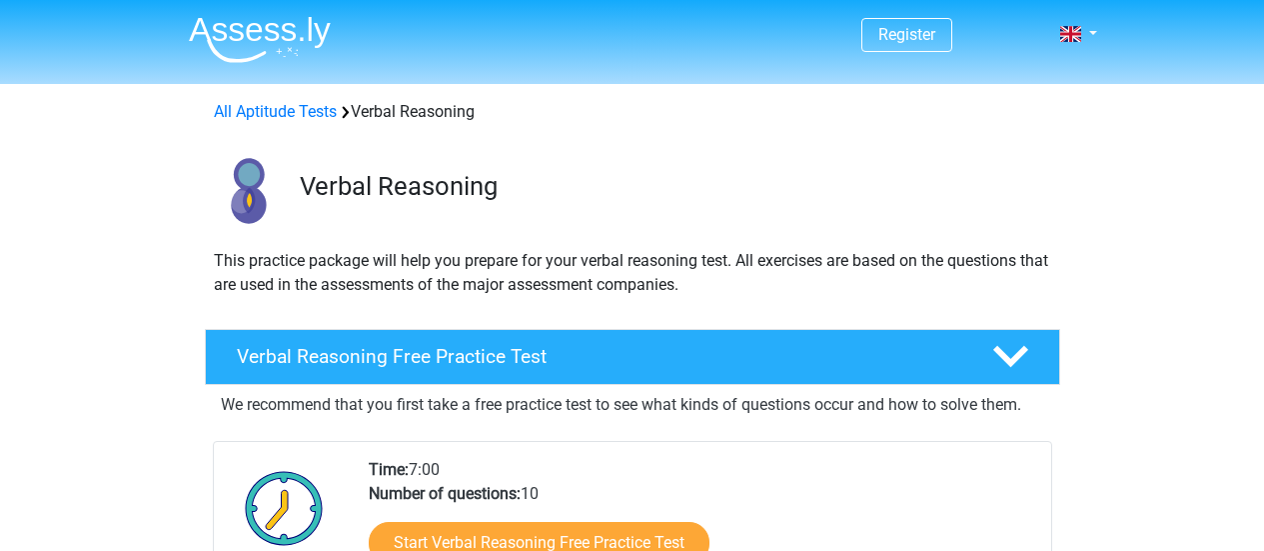
scroll to position [188, 0]
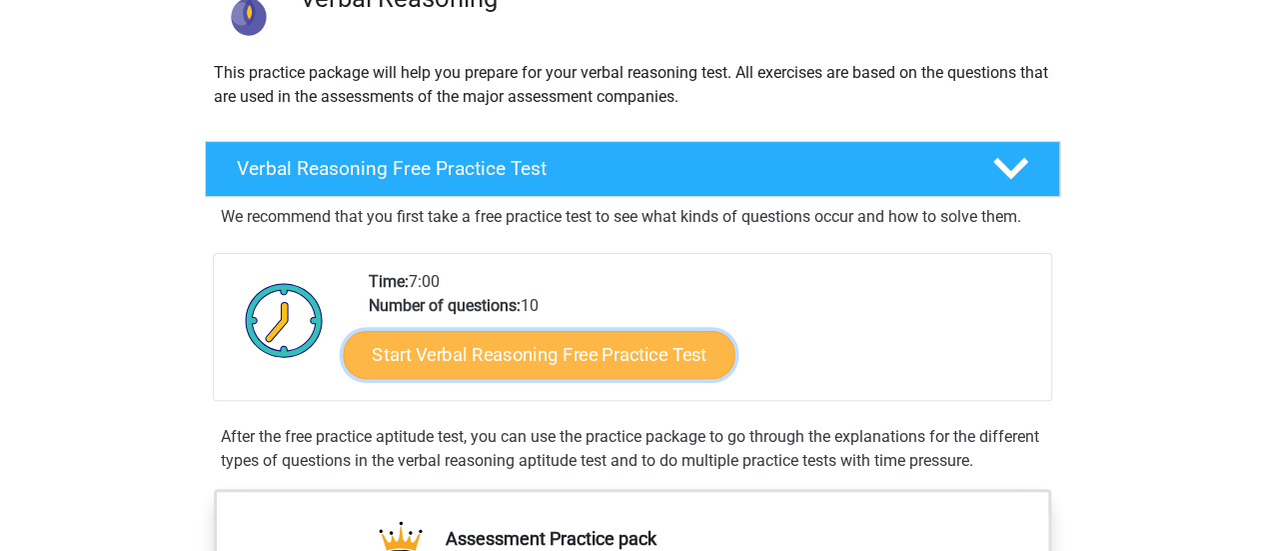
click at [644, 357] on link "Start Verbal Reasoning Free Practice Test" at bounding box center [539, 355] width 392 height 48
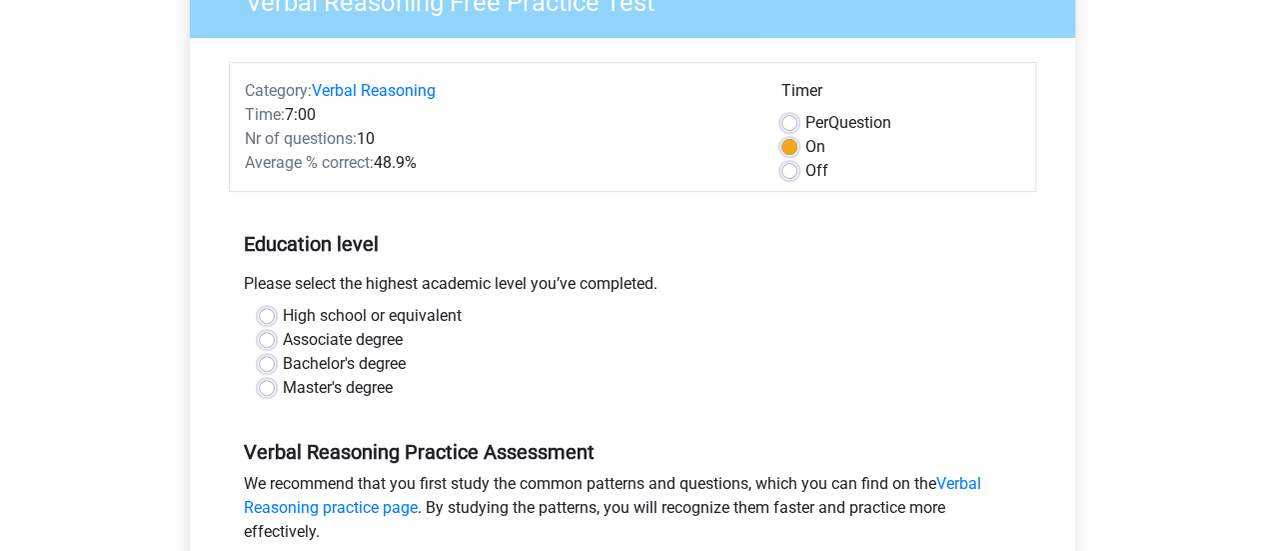
scroll to position [211, 0]
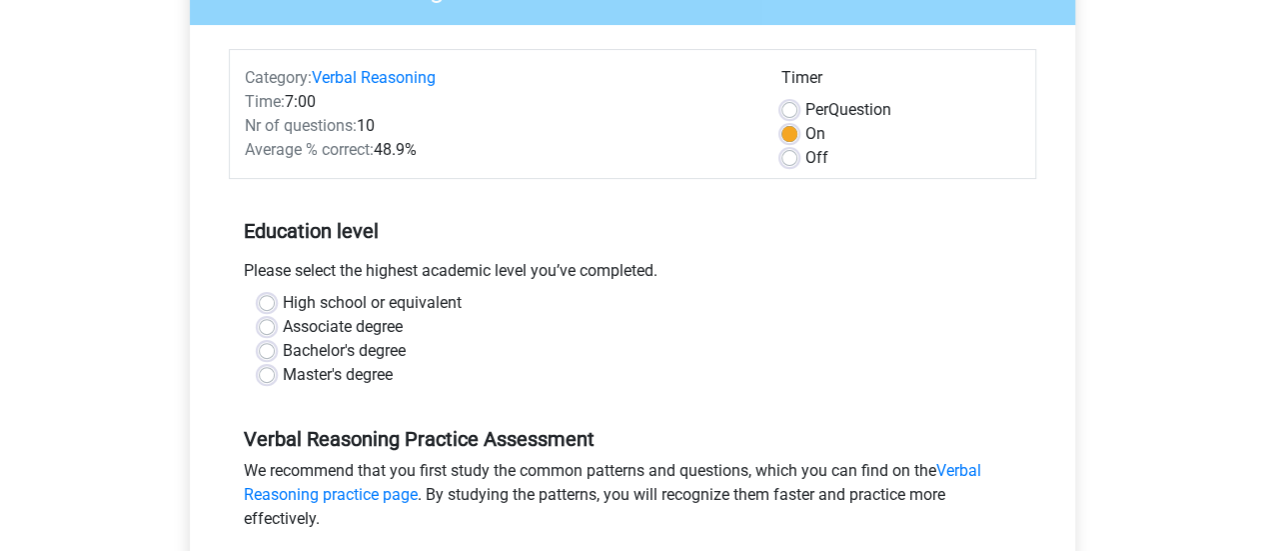
click at [362, 356] on label "Bachelor's degree" at bounding box center [344, 351] width 123 height 24
click at [275, 356] on input "Bachelor's degree" at bounding box center [267, 349] width 16 height 20
radio input "true"
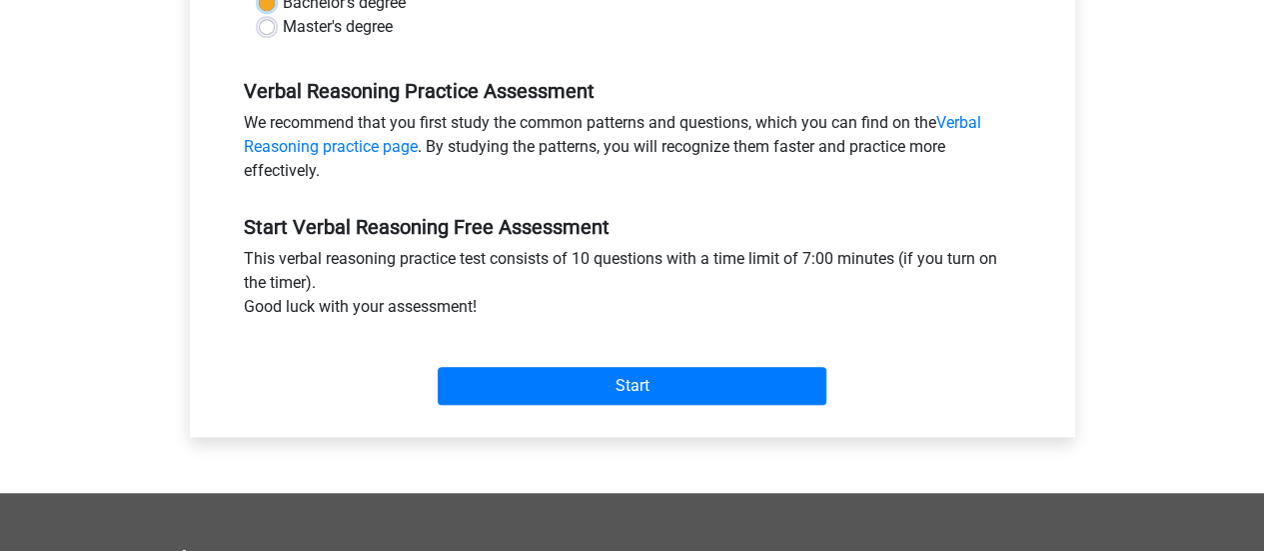
scroll to position [560, 0]
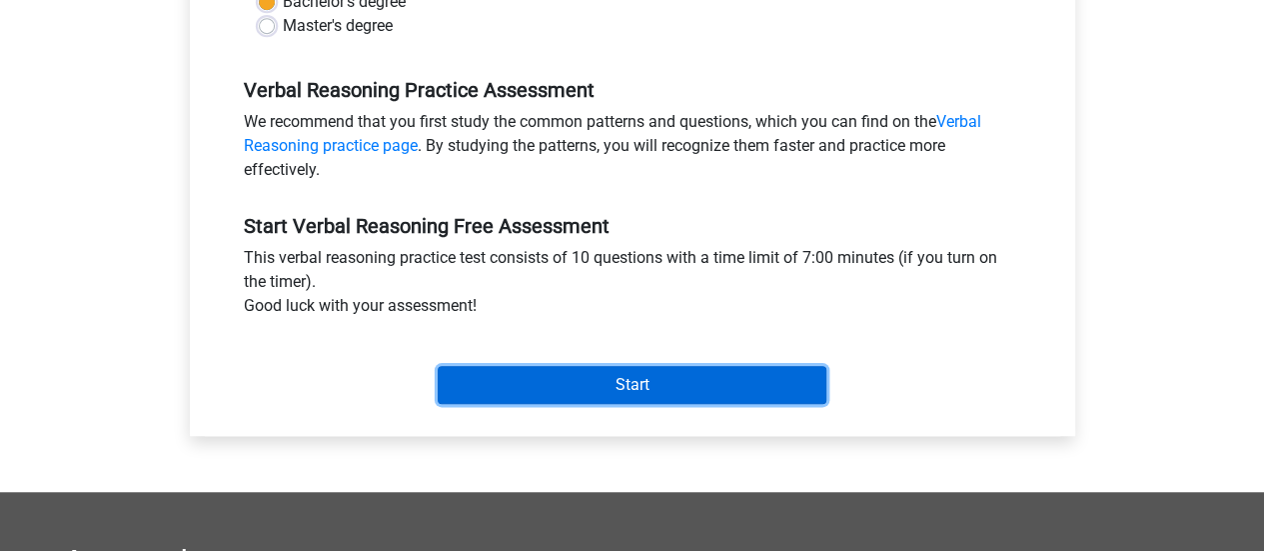
click at [522, 379] on input "Start" at bounding box center [632, 385] width 389 height 38
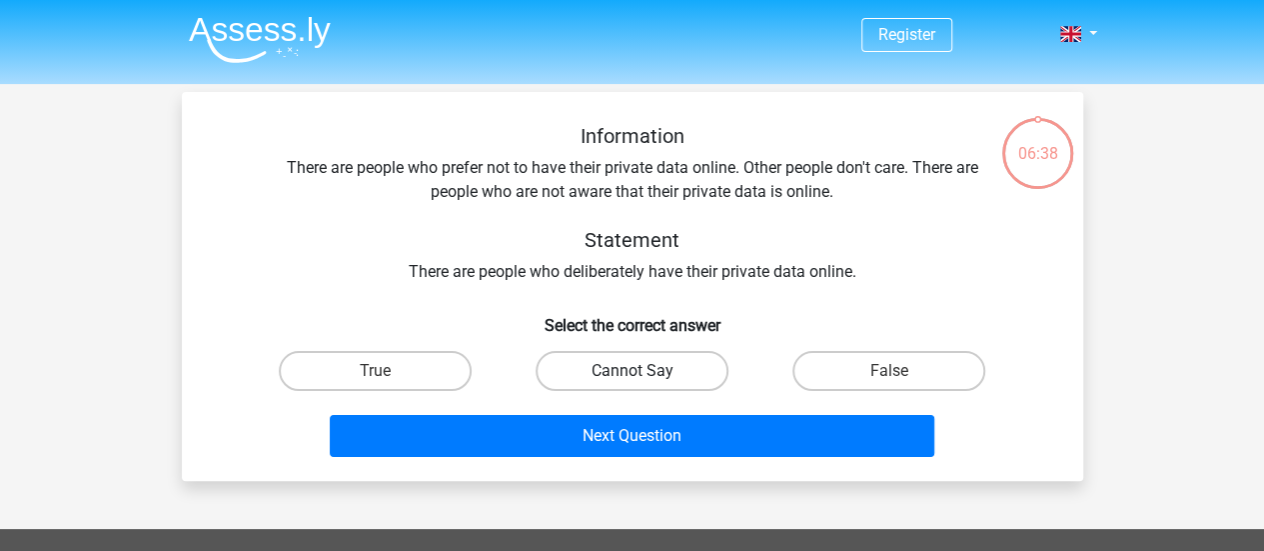
click at [706, 379] on label "Cannot Say" at bounding box center [632, 371] width 193 height 40
click at [645, 379] on input "Cannot Say" at bounding box center [638, 377] width 13 height 13
radio input "true"
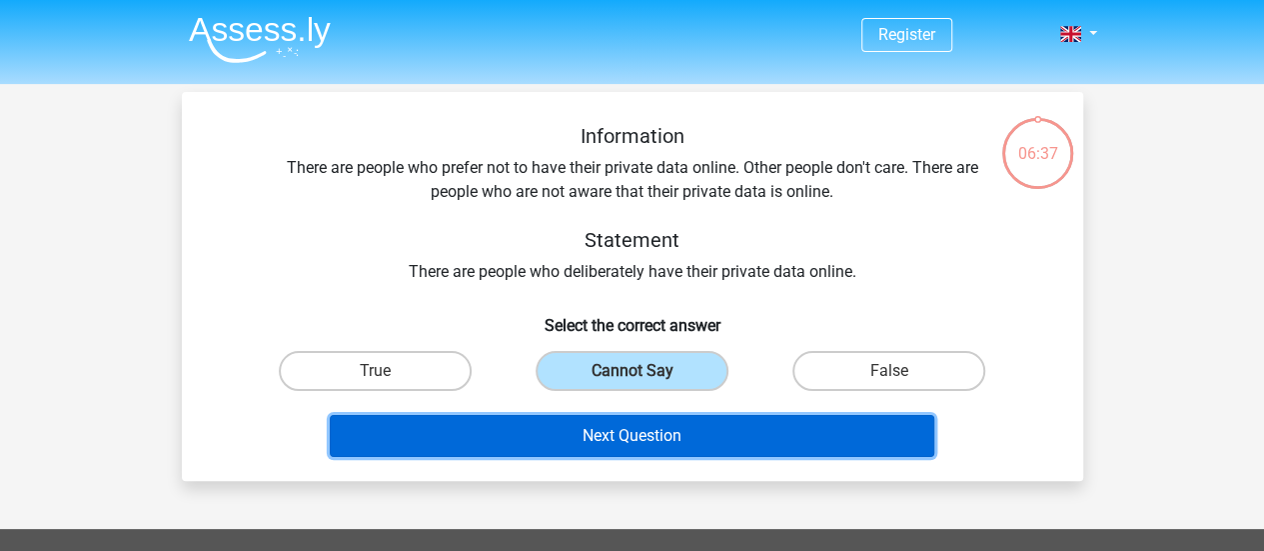
click at [678, 435] on button "Next Question" at bounding box center [632, 436] width 605 height 42
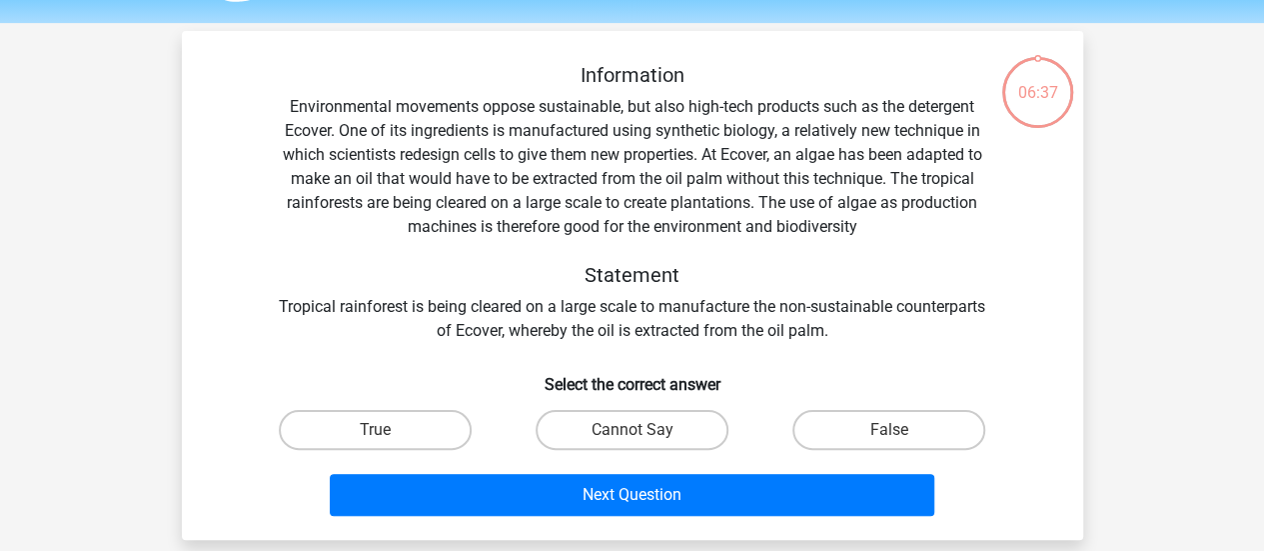
scroll to position [92, 0]
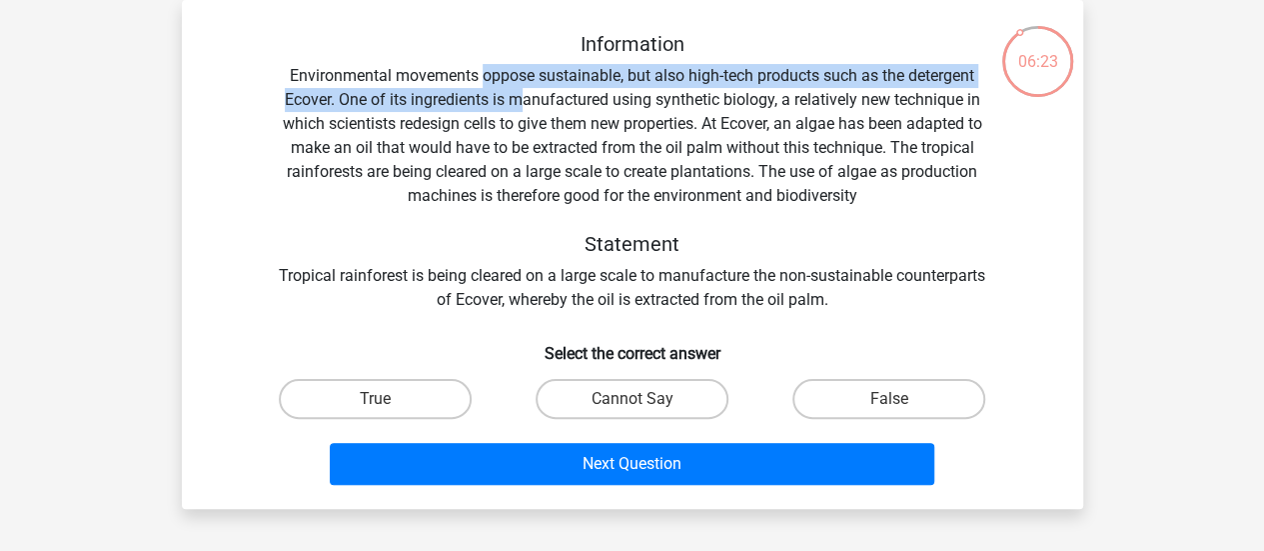
drag, startPoint x: 479, startPoint y: 73, endPoint x: 524, endPoint y: 106, distance: 55.8
click at [524, 106] on div "Information Environmental movements oppose sustainable, but also high-tech prod…" at bounding box center [633, 172] width 838 height 280
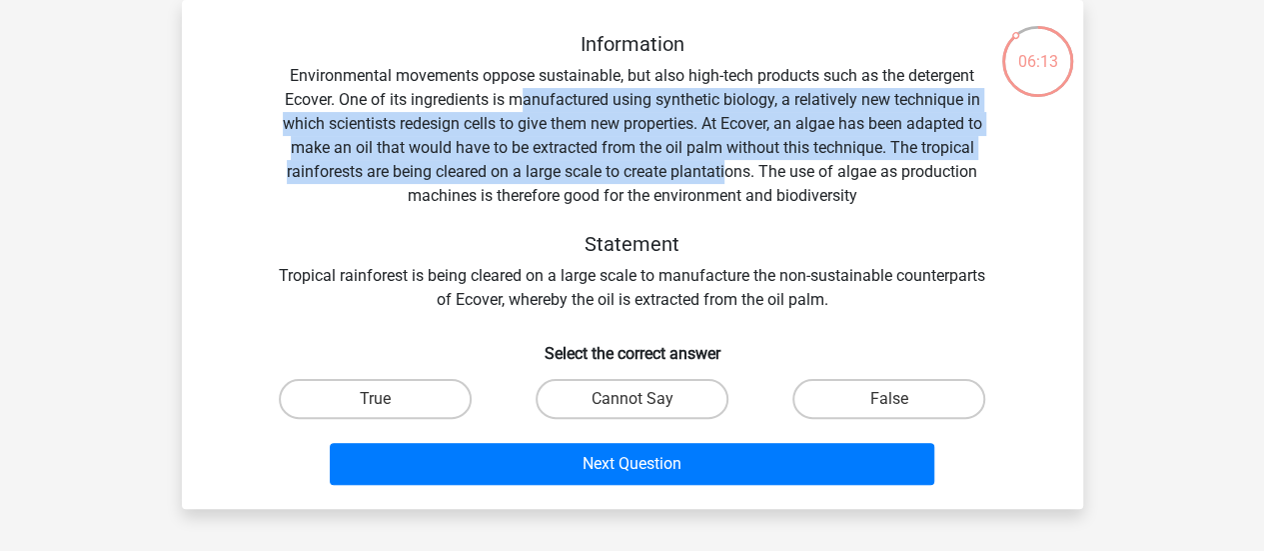
drag, startPoint x: 522, startPoint y: 103, endPoint x: 728, endPoint y: 163, distance: 214.5
click at [728, 163] on div "Information Environmental movements oppose sustainable, but also high-tech prod…" at bounding box center [633, 172] width 838 height 280
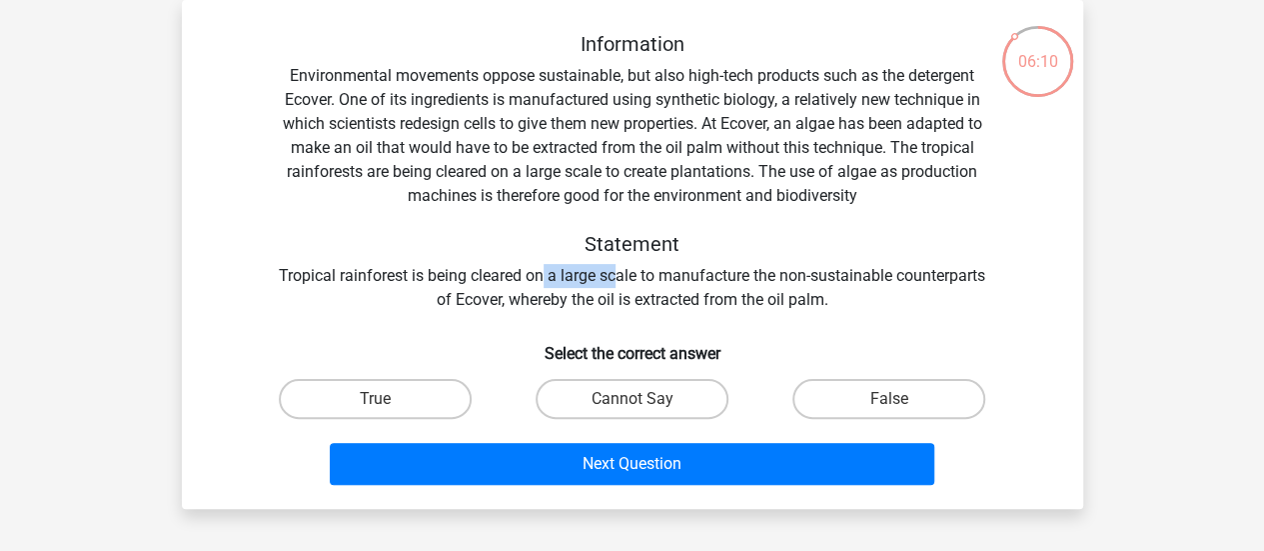
drag, startPoint x: 590, startPoint y: 271, endPoint x: 667, endPoint y: 272, distance: 77.0
click at [667, 272] on div "Information Environmental movements oppose sustainable, but also high-tech prod…" at bounding box center [633, 172] width 838 height 280
click at [658, 277] on div "Information Environmental movements oppose sustainable, but also high-tech prod…" at bounding box center [633, 172] width 838 height 280
drag, startPoint x: 658, startPoint y: 277, endPoint x: 674, endPoint y: 283, distance: 17.1
click at [674, 283] on div "Information Environmental movements oppose sustainable, but also high-tech prod…" at bounding box center [633, 172] width 838 height 280
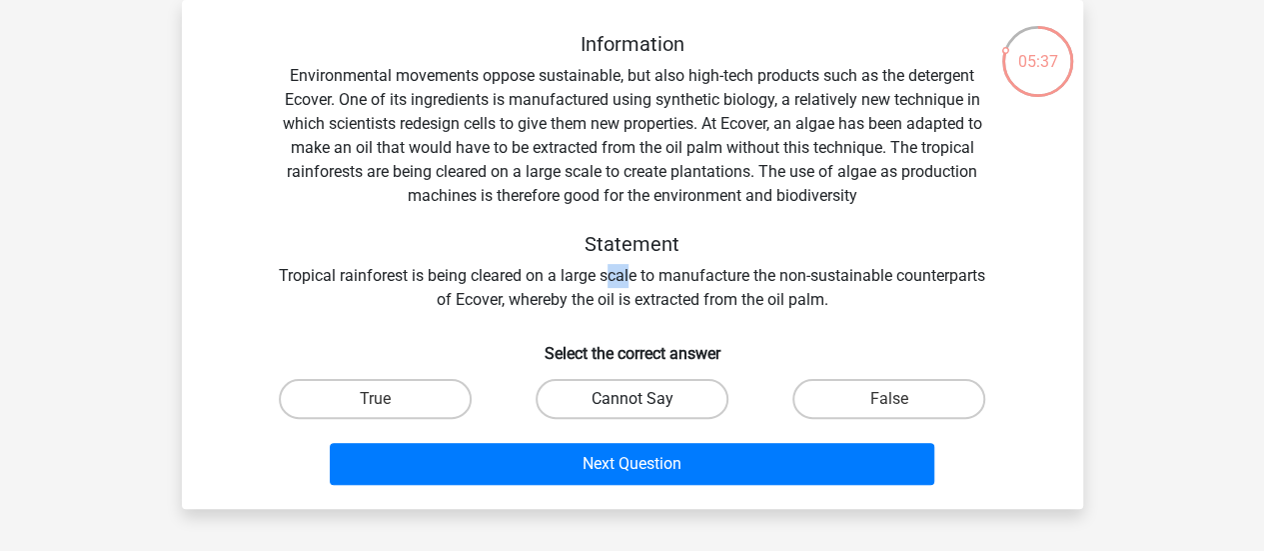
click at [680, 400] on label "Cannot Say" at bounding box center [632, 399] width 193 height 40
click at [645, 400] on input "Cannot Say" at bounding box center [638, 405] width 13 height 13
radio input "true"
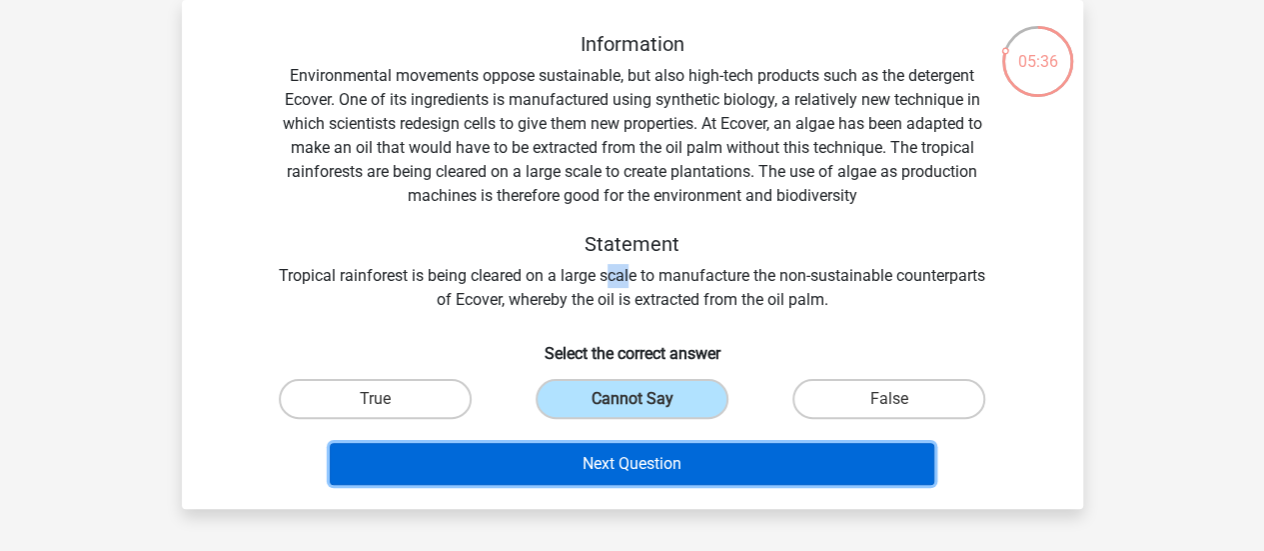
click at [664, 455] on button "Next Question" at bounding box center [632, 464] width 605 height 42
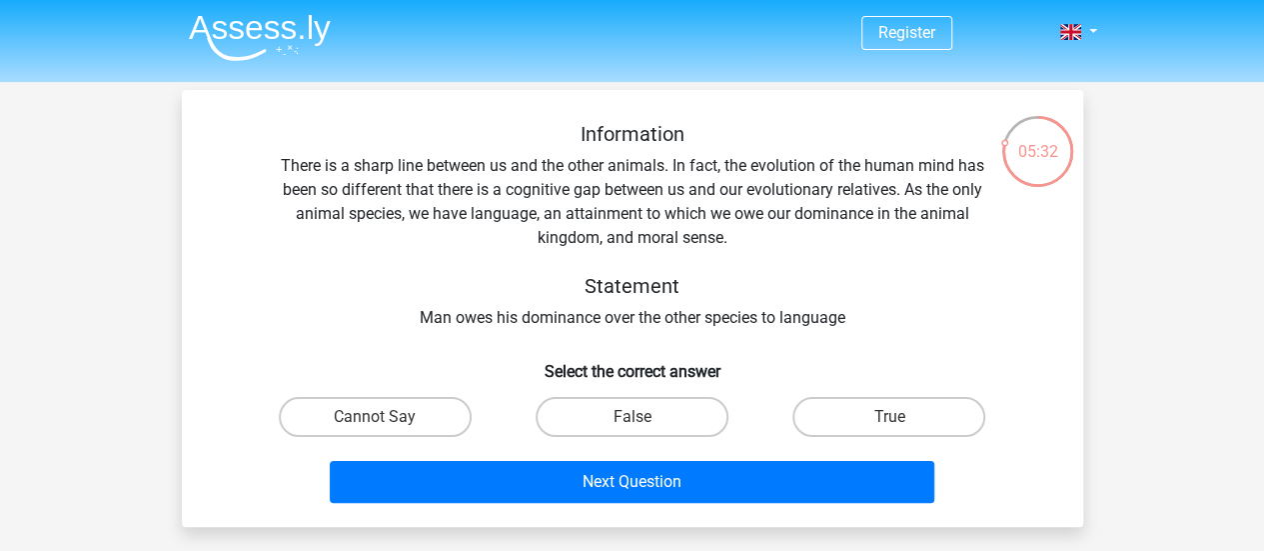
scroll to position [0, 0]
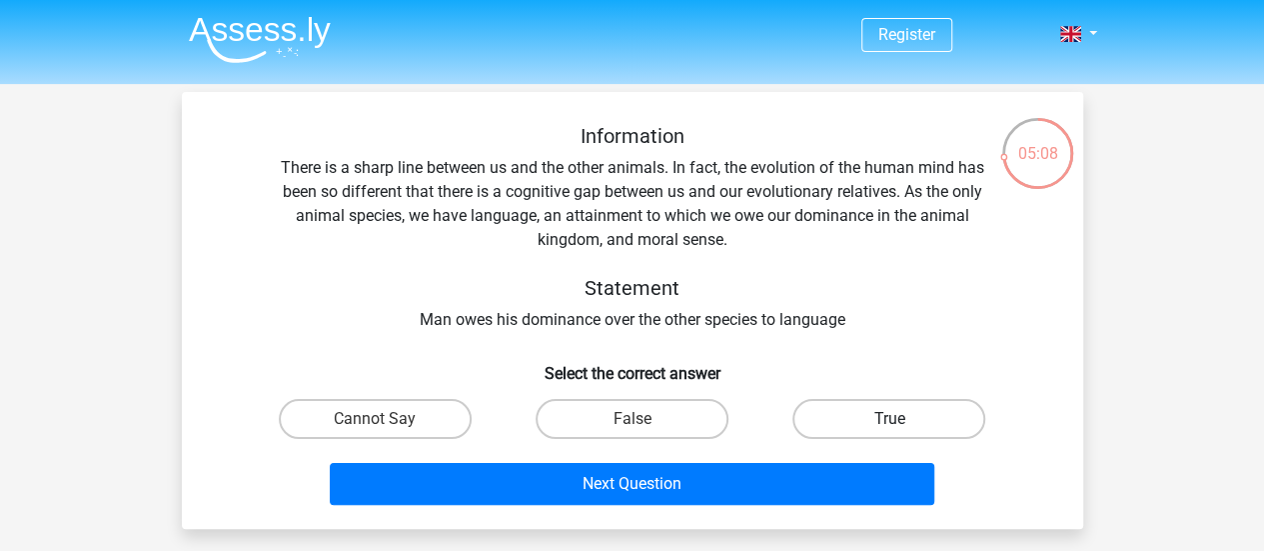
click at [840, 421] on label "True" at bounding box center [889, 419] width 193 height 40
click at [890, 421] on input "True" at bounding box center [896, 425] width 13 height 13
radio input "true"
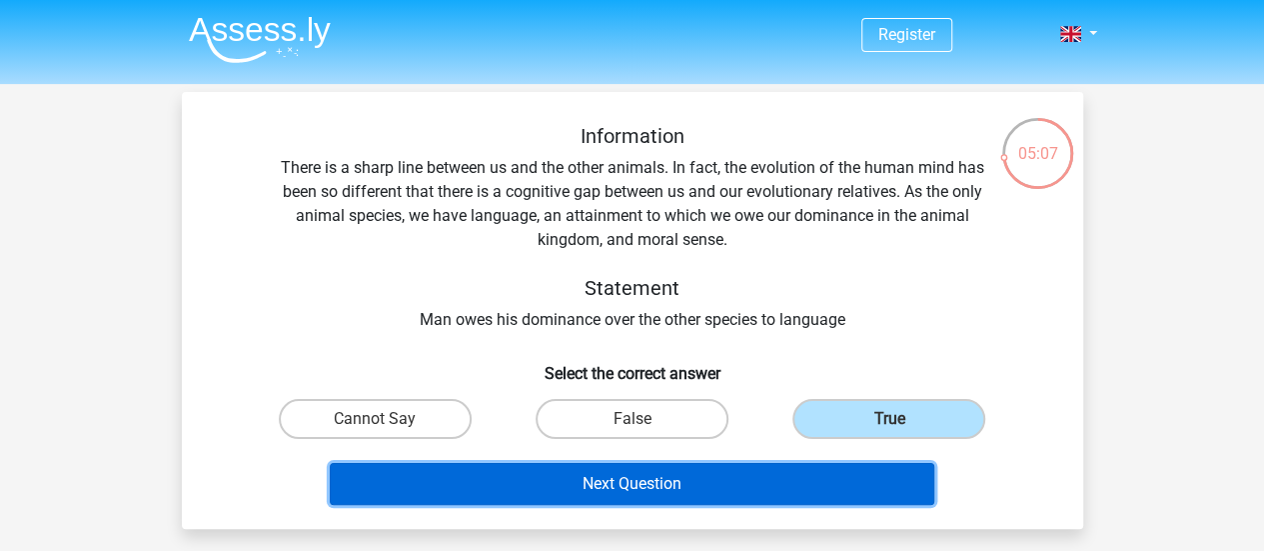
click at [712, 487] on button "Next Question" at bounding box center [632, 484] width 605 height 42
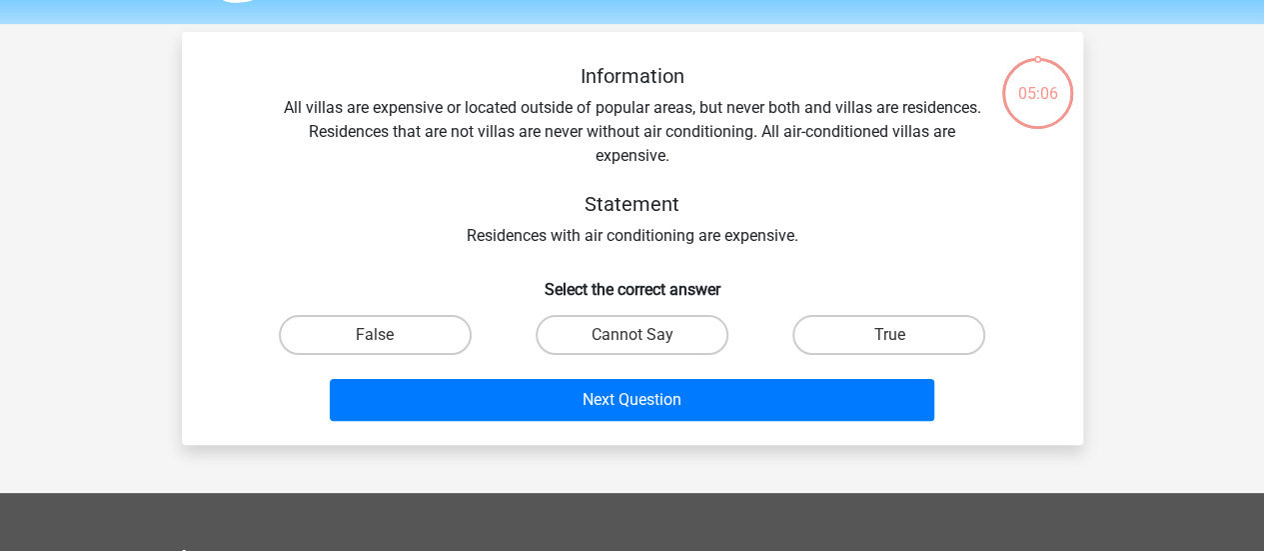
scroll to position [92, 0]
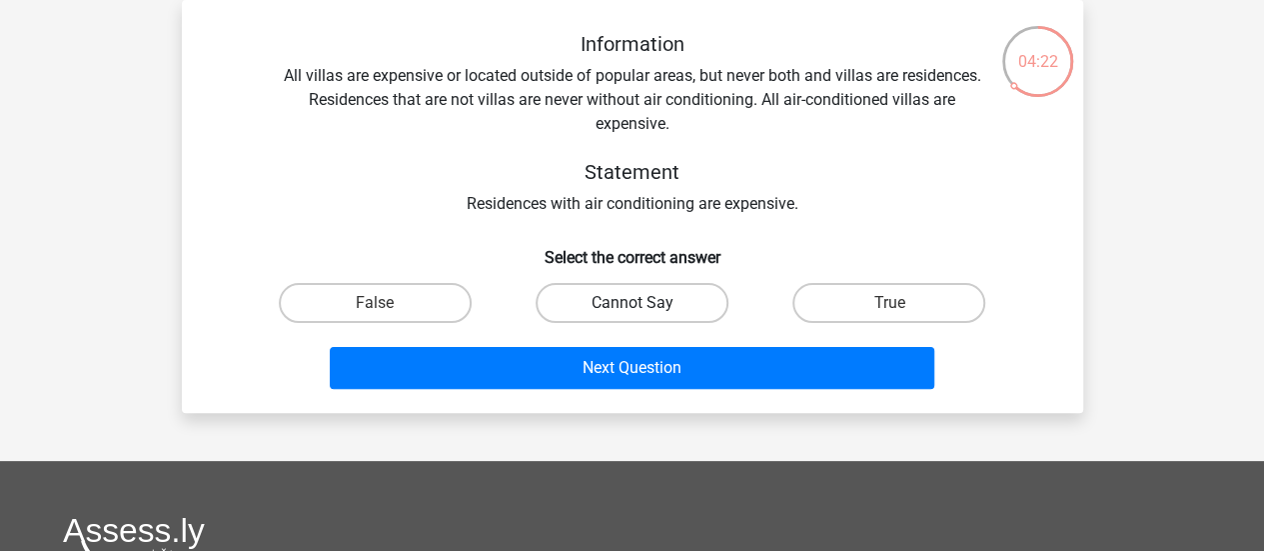
click at [687, 302] on label "Cannot Say" at bounding box center [632, 303] width 193 height 40
click at [645, 303] on input "Cannot Say" at bounding box center [638, 309] width 13 height 13
radio input "true"
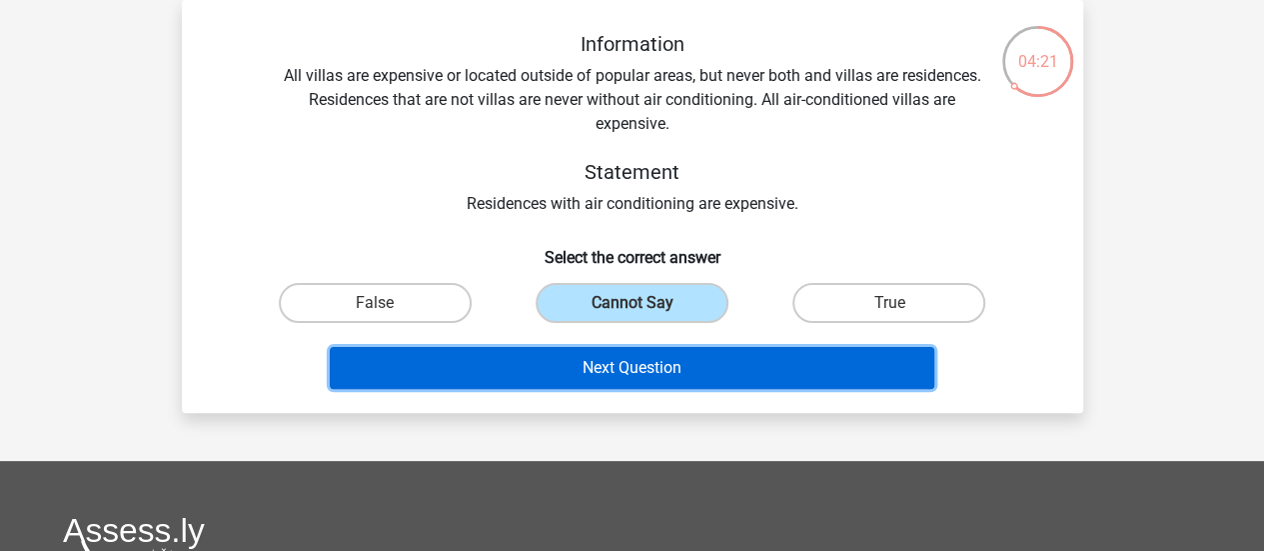
click at [656, 356] on button "Next Question" at bounding box center [632, 368] width 605 height 42
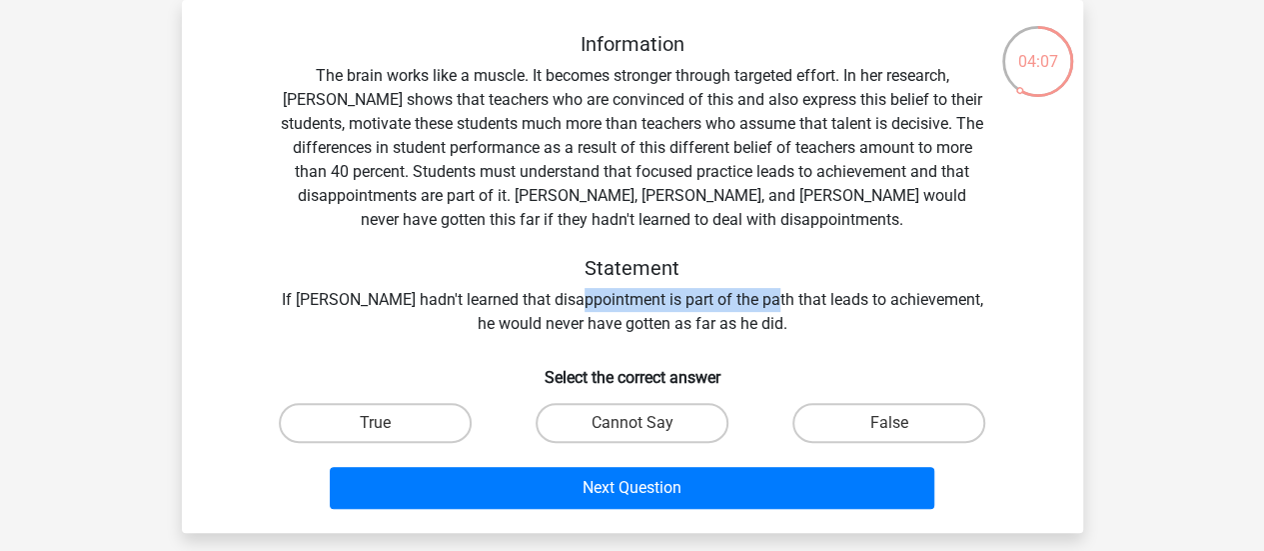
drag, startPoint x: 554, startPoint y: 298, endPoint x: 748, endPoint y: 297, distance: 193.9
click at [748, 297] on div "Information The brain works like a muscle. It becomes stronger through targeted…" at bounding box center [633, 184] width 838 height 304
click at [418, 421] on label "True" at bounding box center [375, 423] width 193 height 40
click at [388, 423] on input "True" at bounding box center [381, 429] width 13 height 13
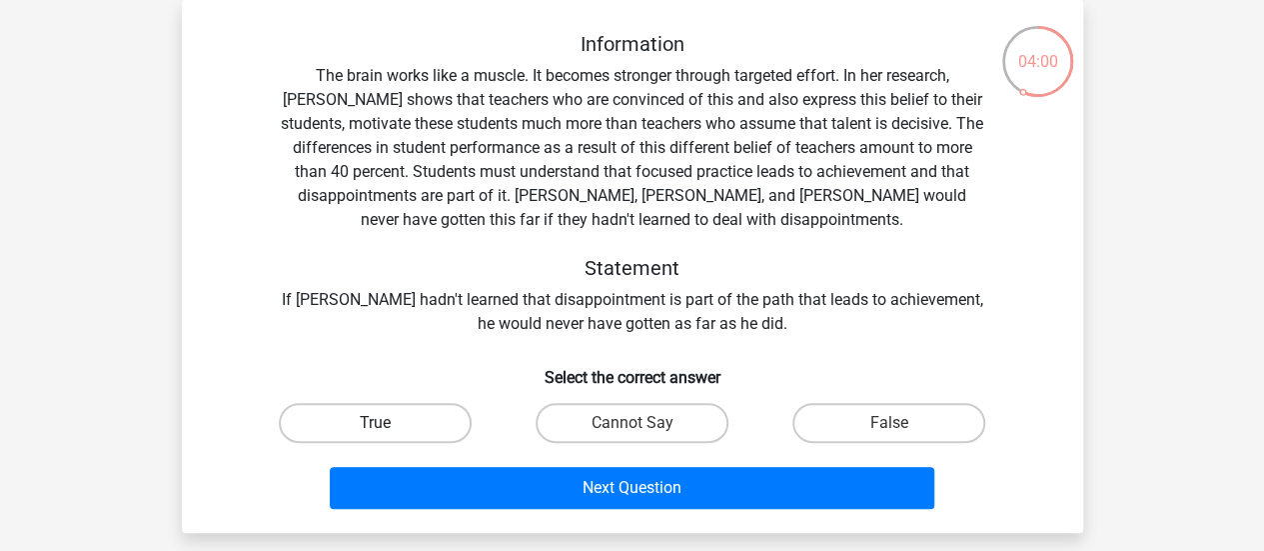
radio input "true"
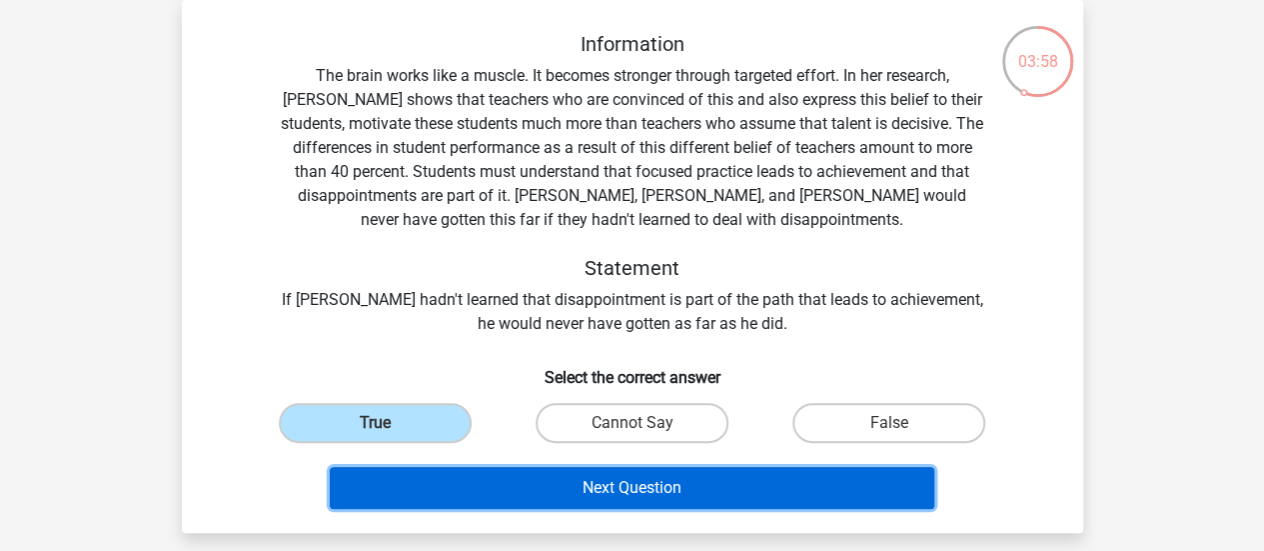
click at [544, 474] on button "Next Question" at bounding box center [632, 488] width 605 height 42
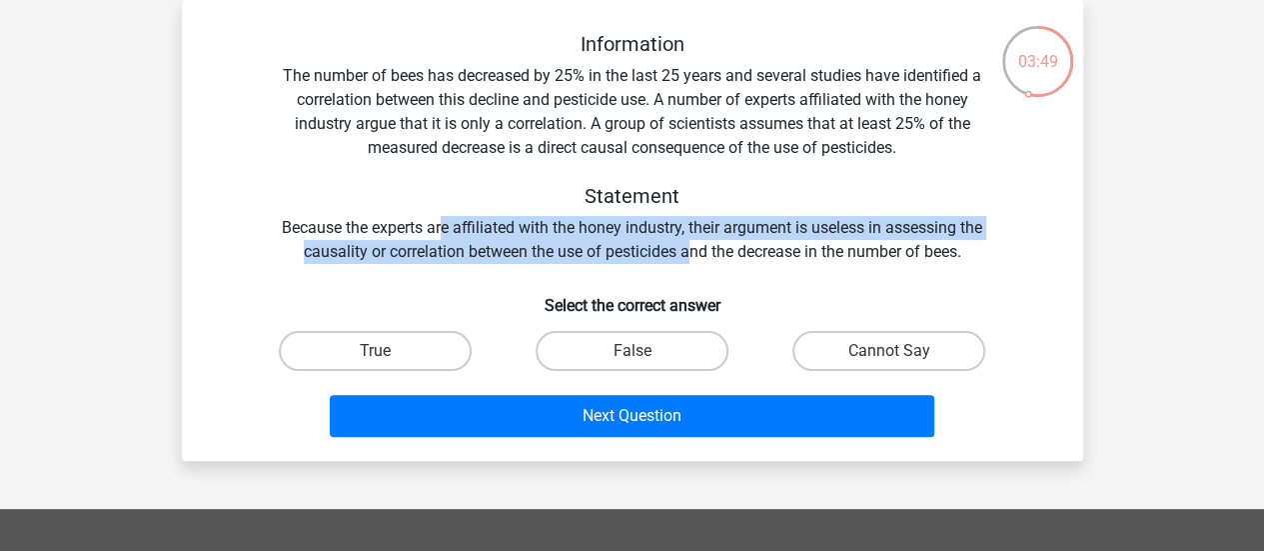
drag, startPoint x: 442, startPoint y: 225, endPoint x: 691, endPoint y: 241, distance: 249.4
click at [691, 241] on div "Information The number of bees has decreased by 25% in the last 25 years and se…" at bounding box center [633, 148] width 838 height 232
click at [640, 355] on input "False" at bounding box center [638, 357] width 13 height 13
radio input "true"
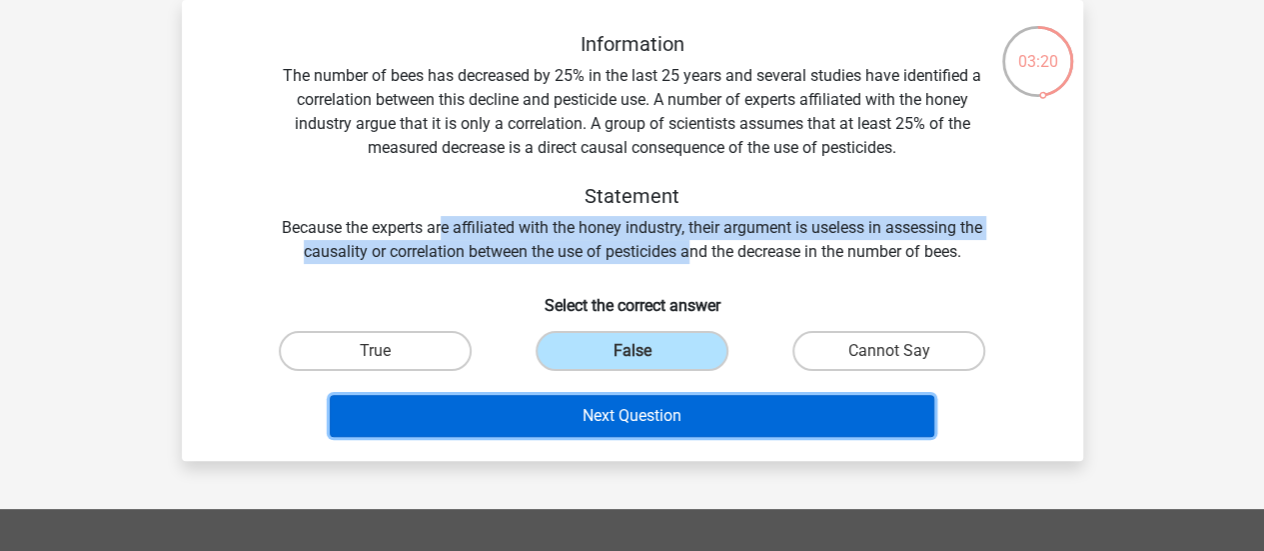
click at [630, 413] on button "Next Question" at bounding box center [632, 416] width 605 height 42
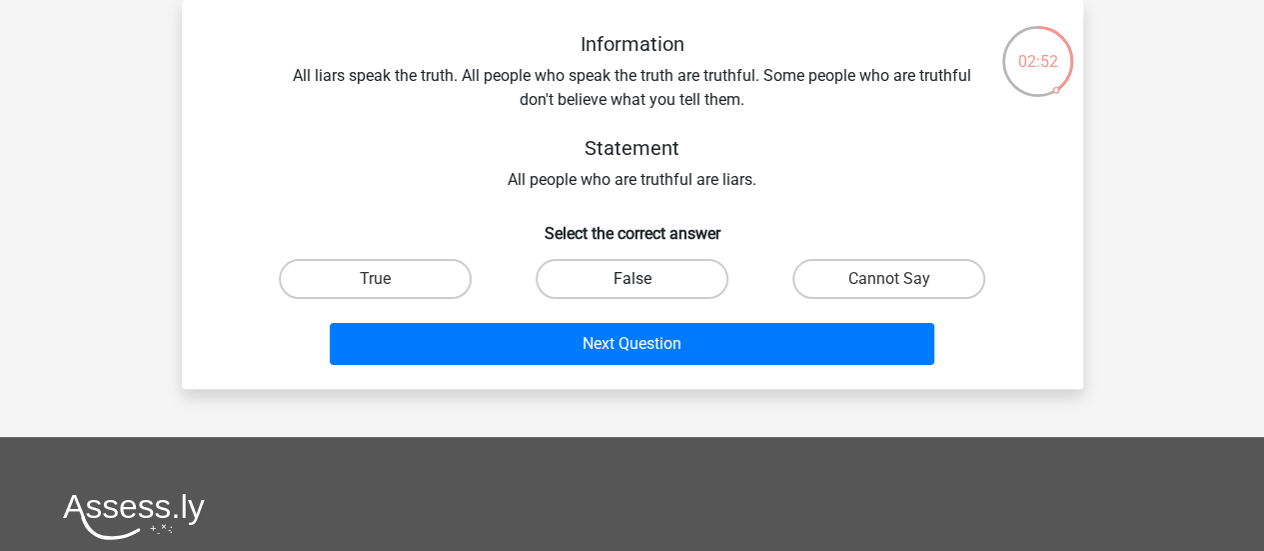
click at [694, 266] on label "False" at bounding box center [632, 279] width 193 height 40
click at [645, 279] on input "False" at bounding box center [638, 285] width 13 height 13
radio input "true"
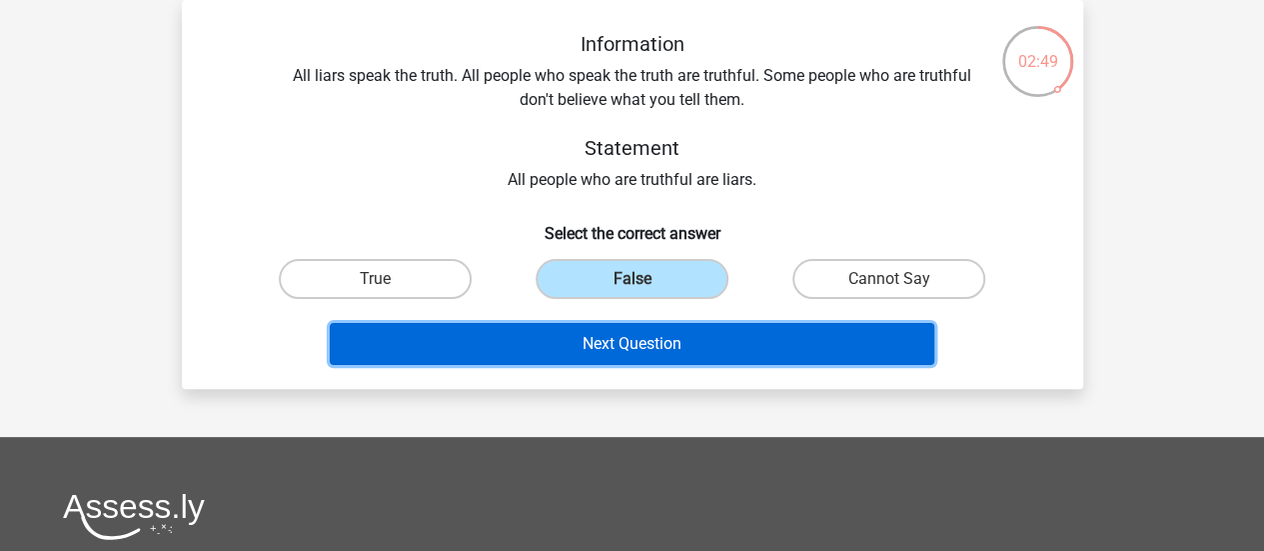
click at [648, 355] on button "Next Question" at bounding box center [632, 344] width 605 height 42
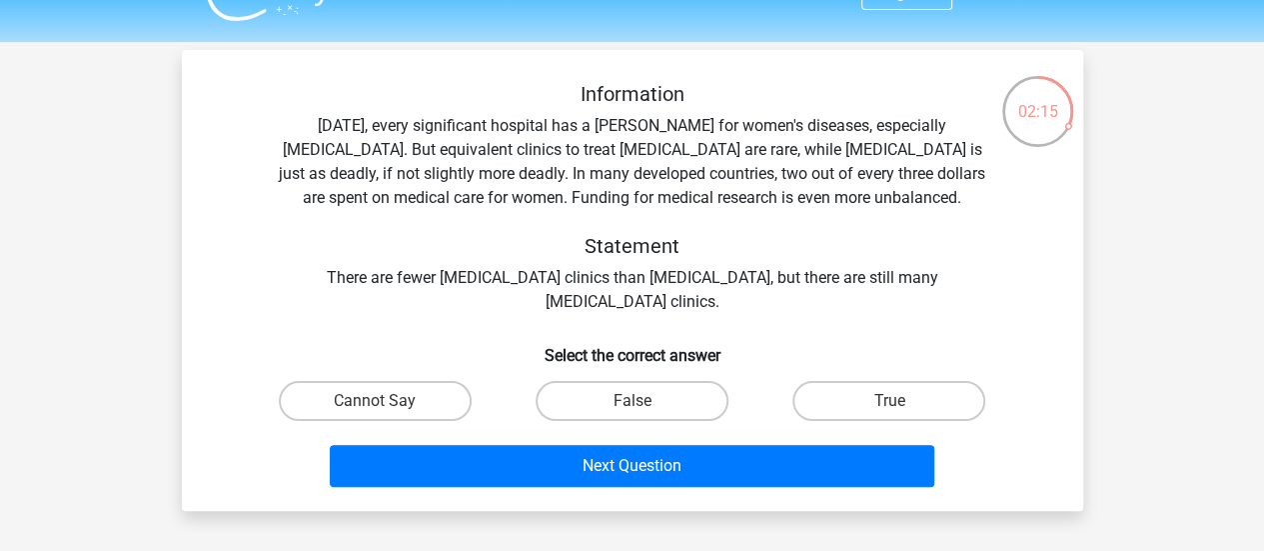
scroll to position [41, 0]
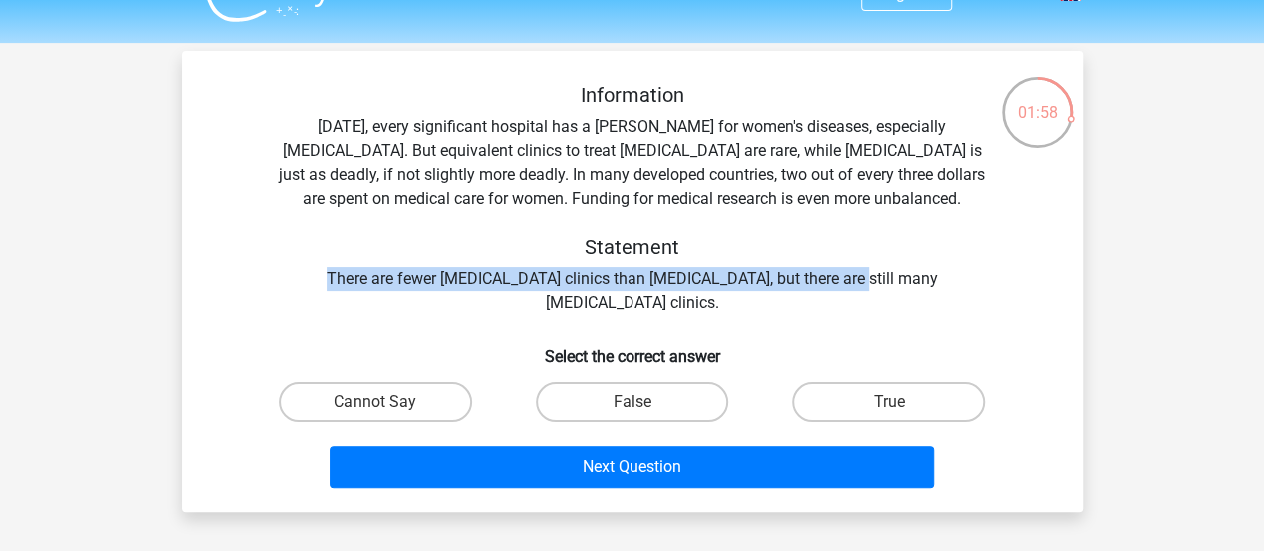
drag, startPoint x: 282, startPoint y: 285, endPoint x: 796, endPoint y: 269, distance: 514.0
click at [796, 269] on div "Information Today, every significant hospital has a ward for women's diseases, …" at bounding box center [633, 199] width 838 height 232
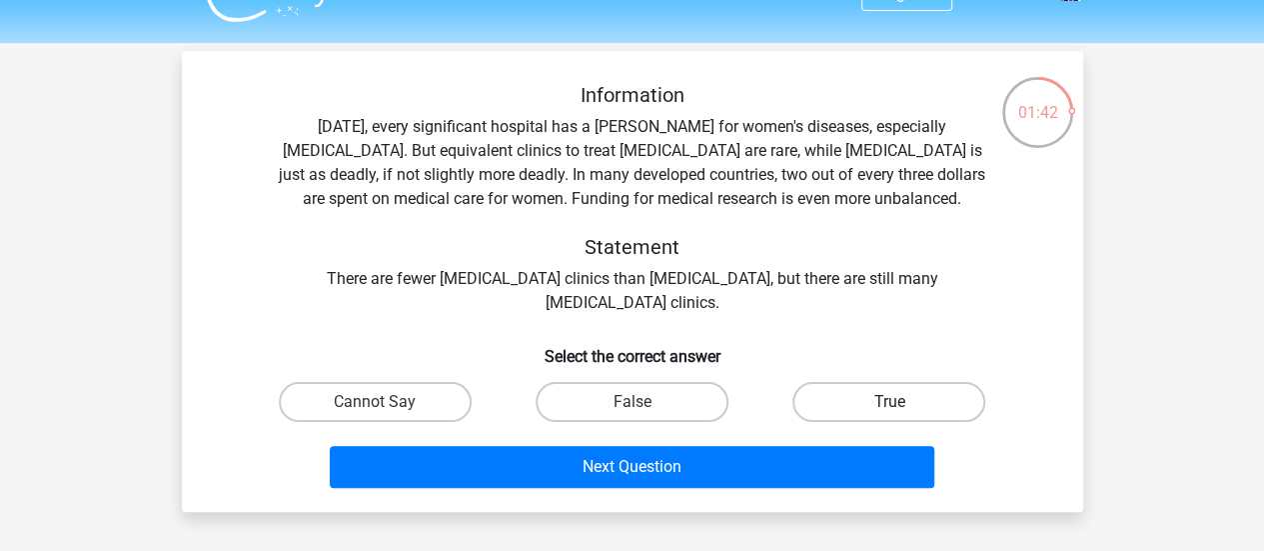
click at [870, 396] on label "True" at bounding box center [889, 402] width 193 height 40
click at [890, 402] on input "True" at bounding box center [896, 408] width 13 height 13
radio input "true"
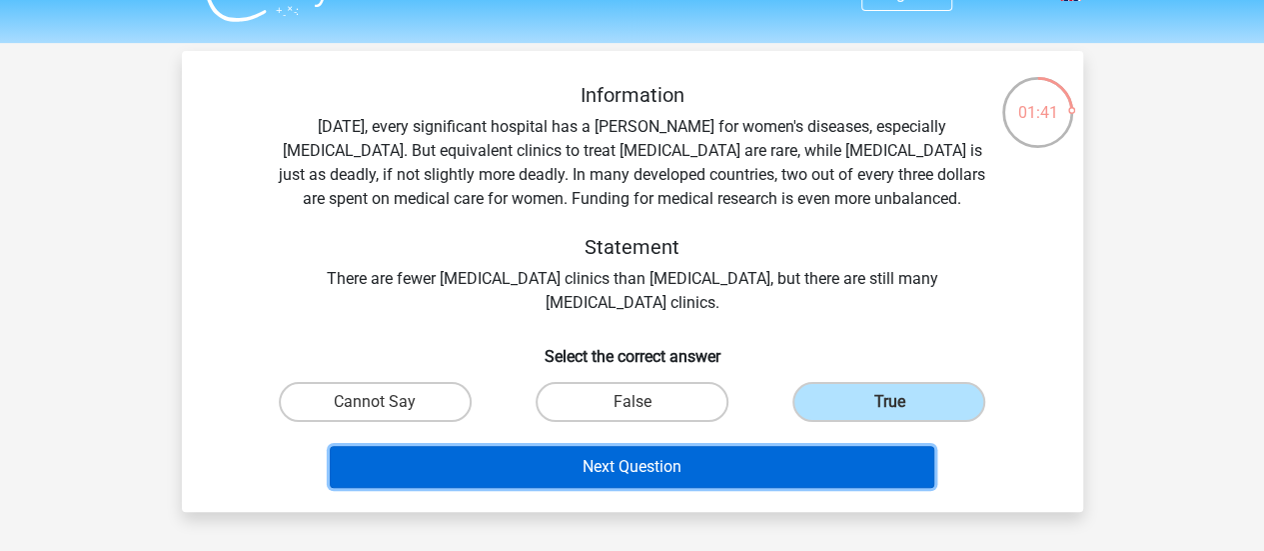
click at [724, 468] on button "Next Question" at bounding box center [632, 467] width 605 height 42
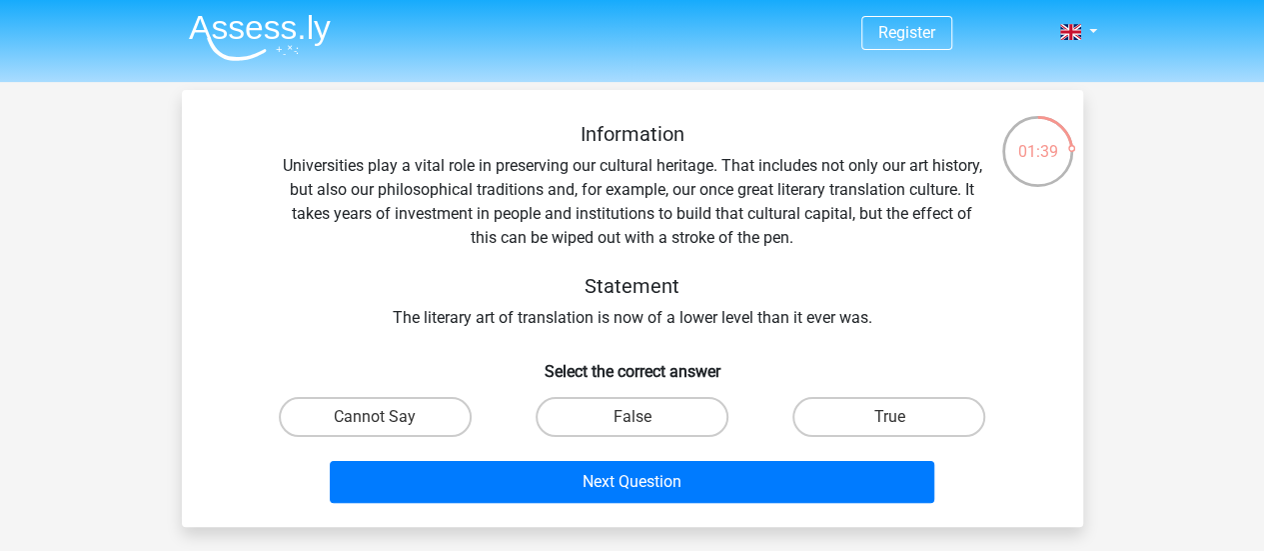
scroll to position [0, 0]
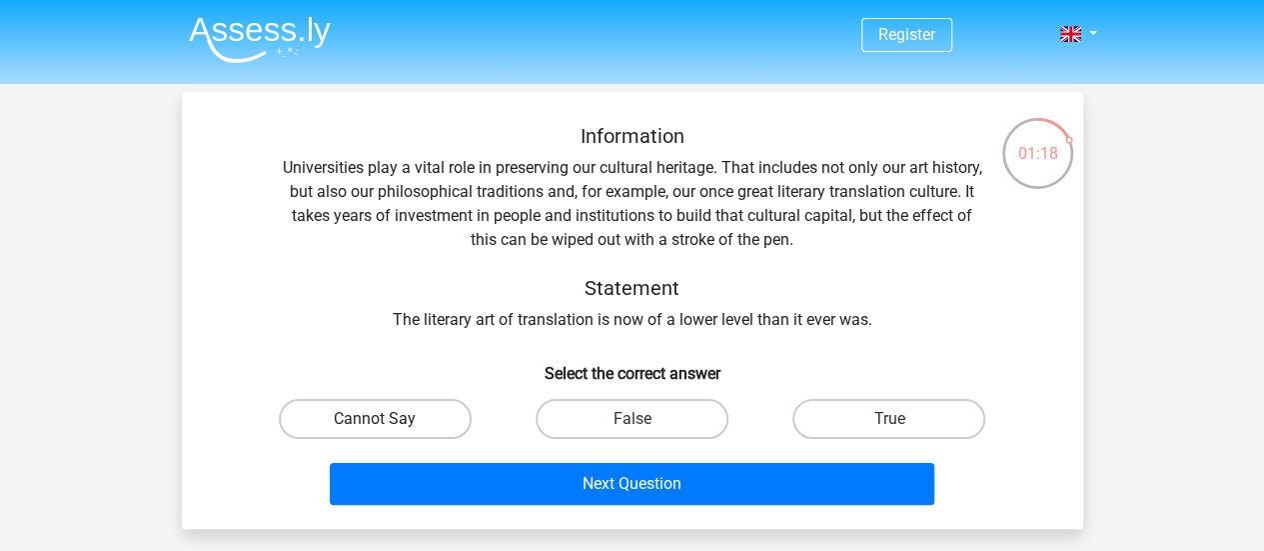
click at [412, 427] on label "Cannot Say" at bounding box center [375, 419] width 193 height 40
click at [388, 427] on input "Cannot Say" at bounding box center [381, 425] width 13 height 13
radio input "true"
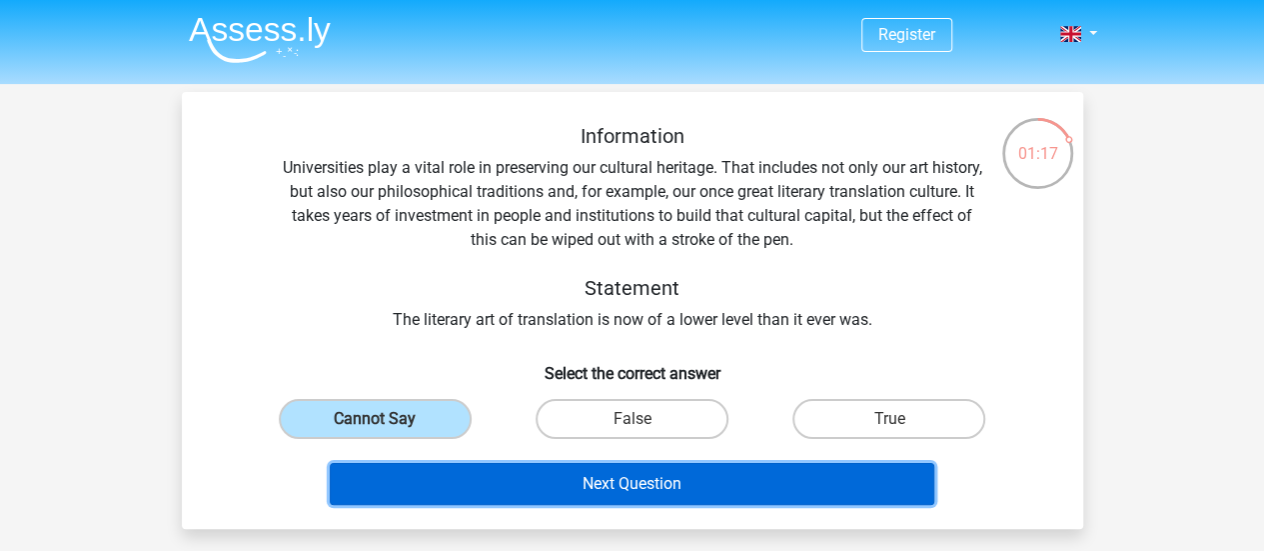
click at [584, 477] on button "Next Question" at bounding box center [632, 484] width 605 height 42
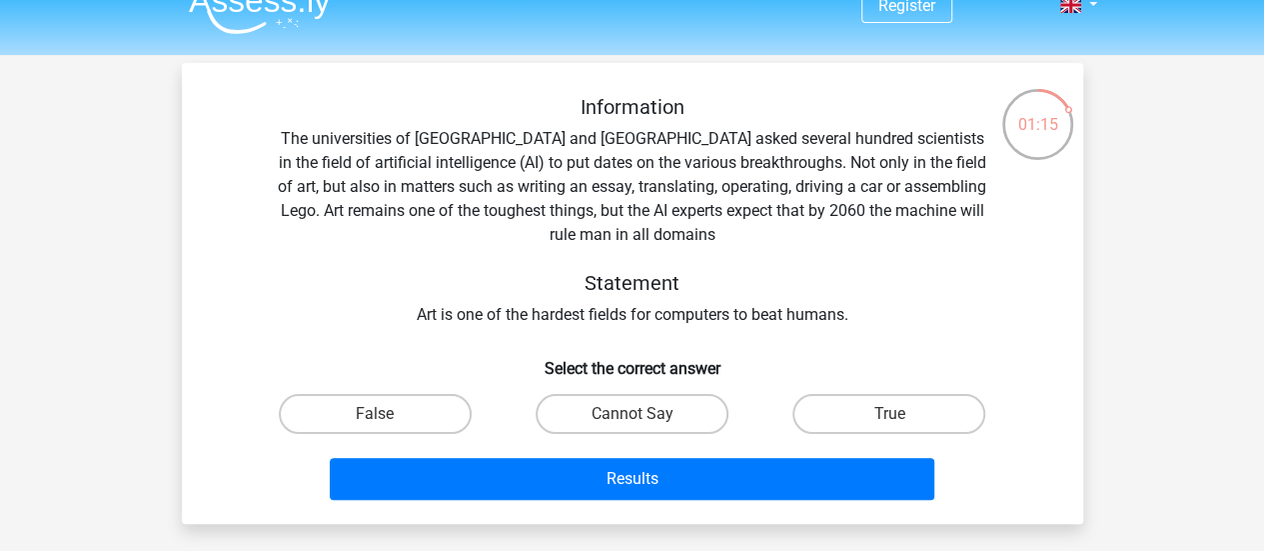
scroll to position [28, 0]
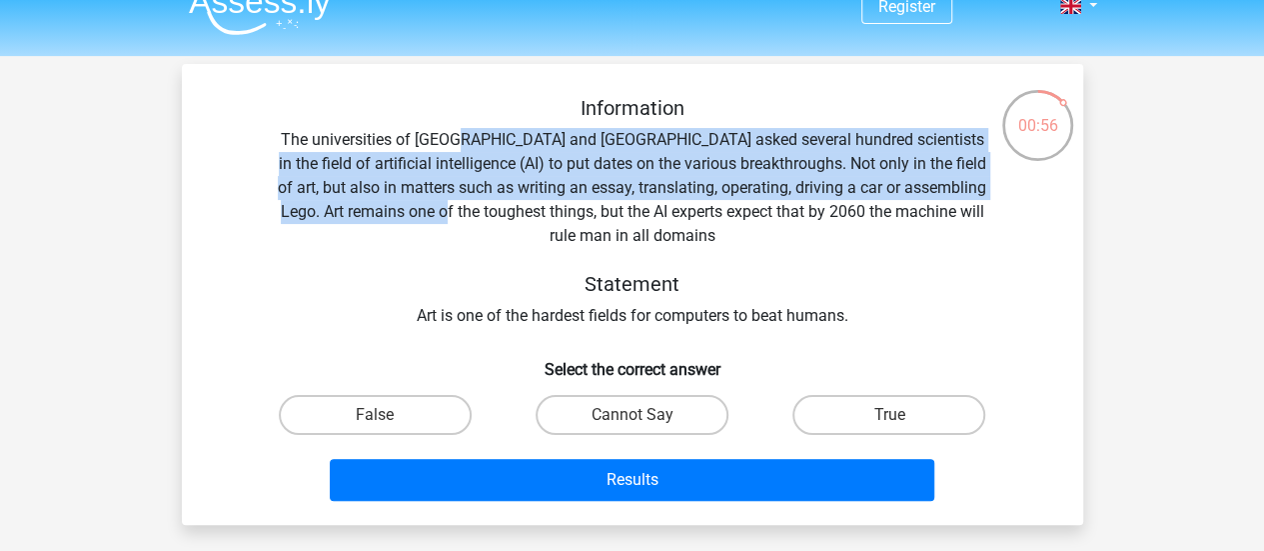
drag, startPoint x: 487, startPoint y: 139, endPoint x: 542, endPoint y: 217, distance: 95.4
click at [542, 217] on div "Information The universities of Oxford and Yale asked several hundred scientist…" at bounding box center [633, 212] width 838 height 232
click at [895, 403] on label "True" at bounding box center [889, 415] width 193 height 40
click at [895, 415] on input "True" at bounding box center [896, 421] width 13 height 13
radio input "true"
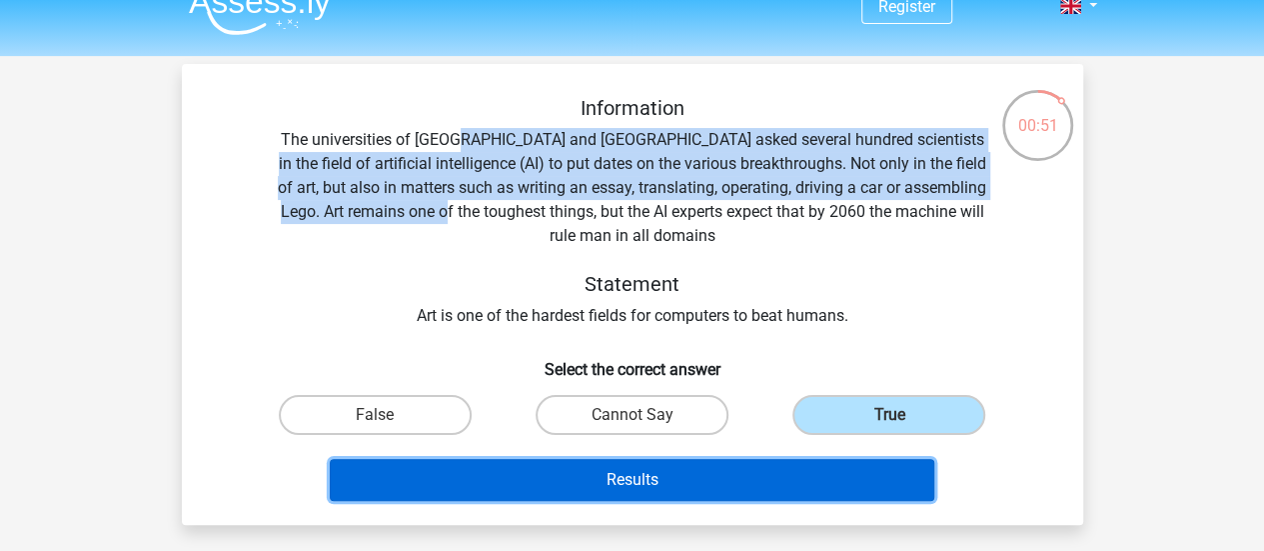
click at [736, 483] on button "Results" at bounding box center [632, 480] width 605 height 42
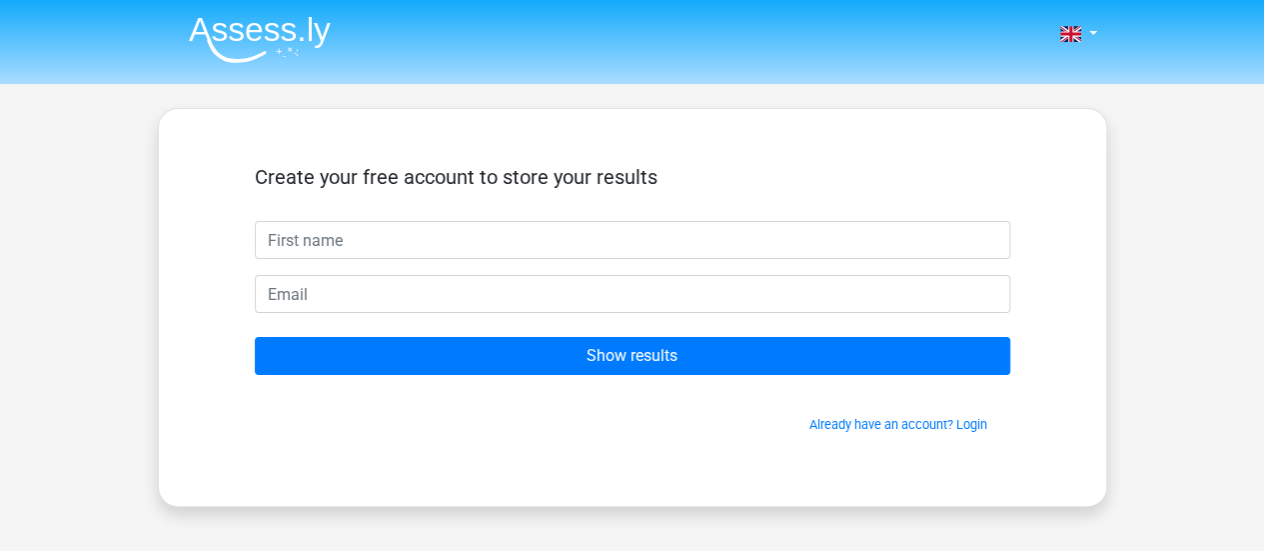
click at [664, 232] on input "text" at bounding box center [633, 240] width 756 height 38
type input "[PERSON_NAME]"
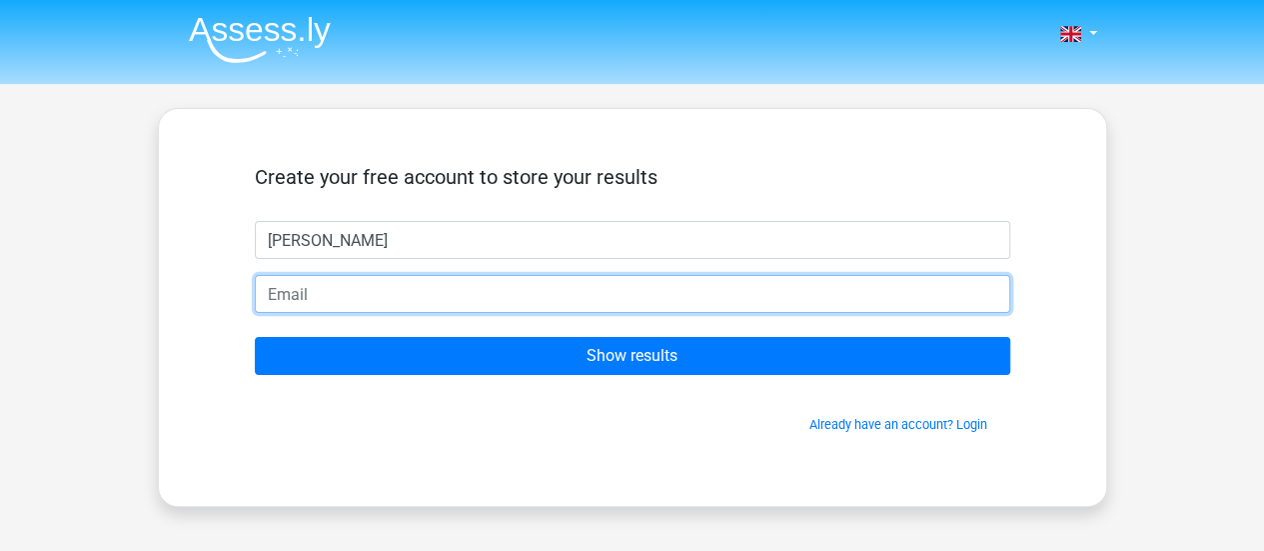
click at [287, 311] on input "email" at bounding box center [633, 294] width 756 height 38
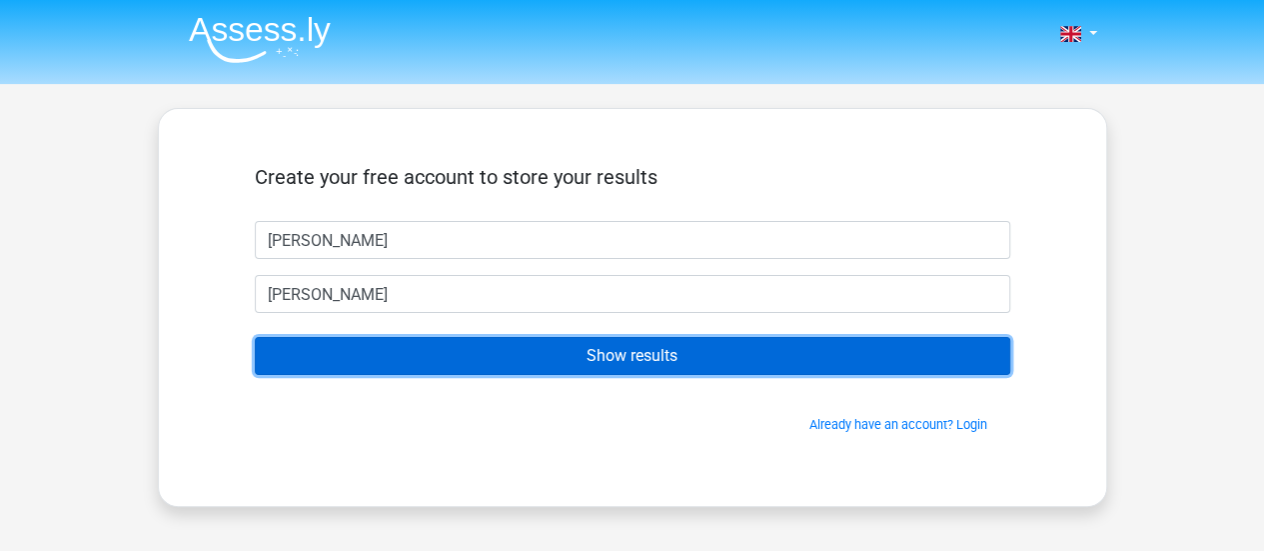
click at [296, 351] on input "Show results" at bounding box center [633, 356] width 756 height 38
click at [390, 353] on input "Show results" at bounding box center [633, 356] width 756 height 38
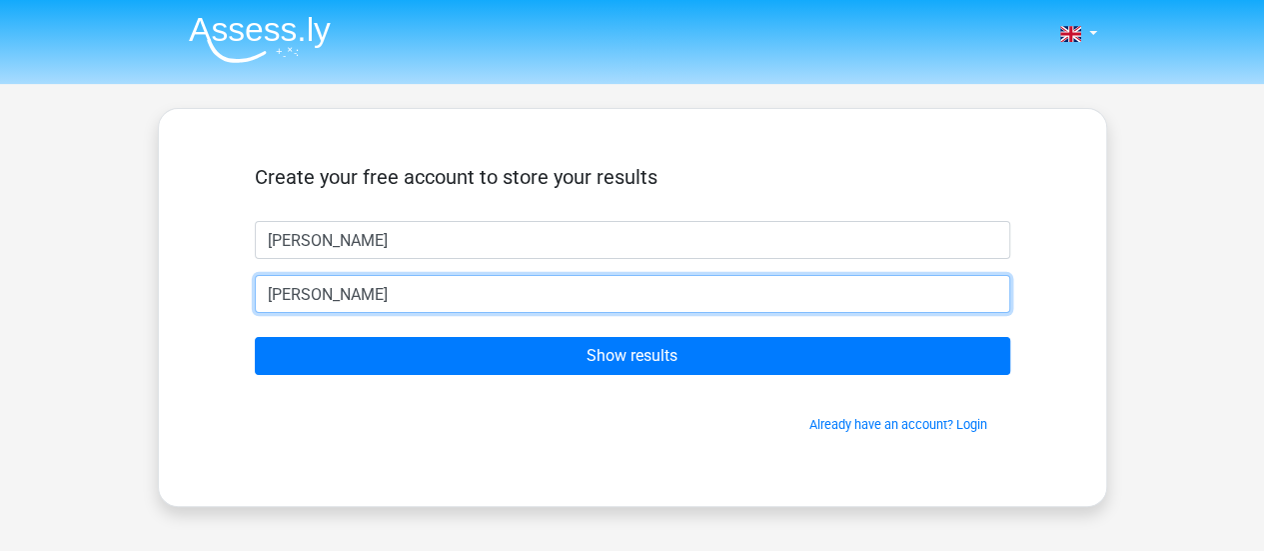
click at [357, 291] on input "connie" at bounding box center [633, 294] width 756 height 38
type input "conniefrancis92@hotmail.com"
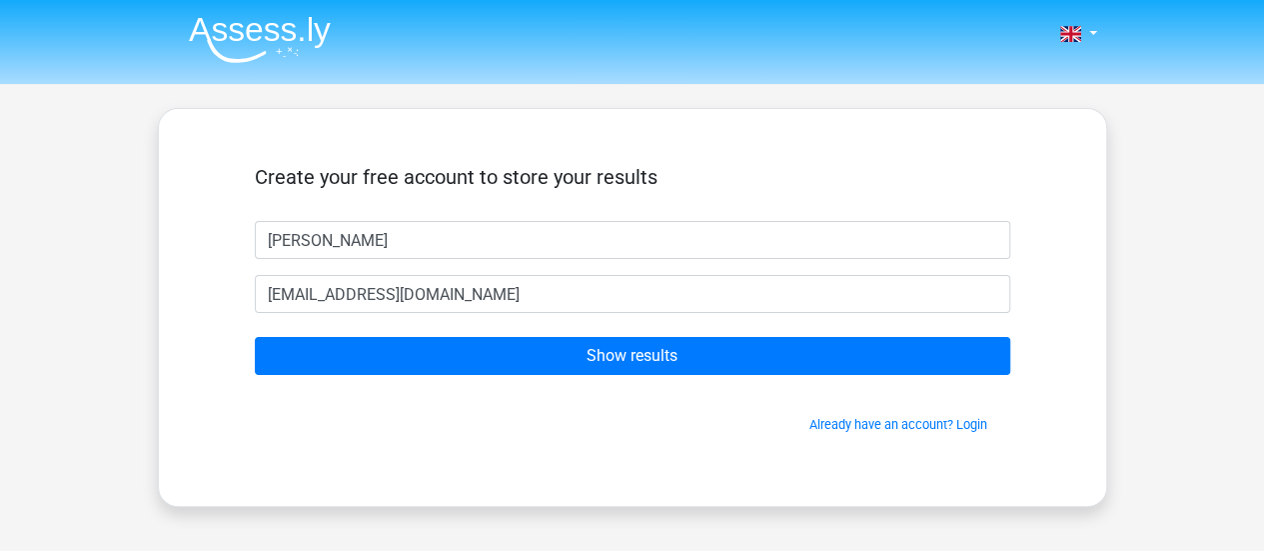
click at [406, 378] on form "Create your free account to store your results connie conniefrancis92@hotmail.c…" at bounding box center [633, 299] width 756 height 269
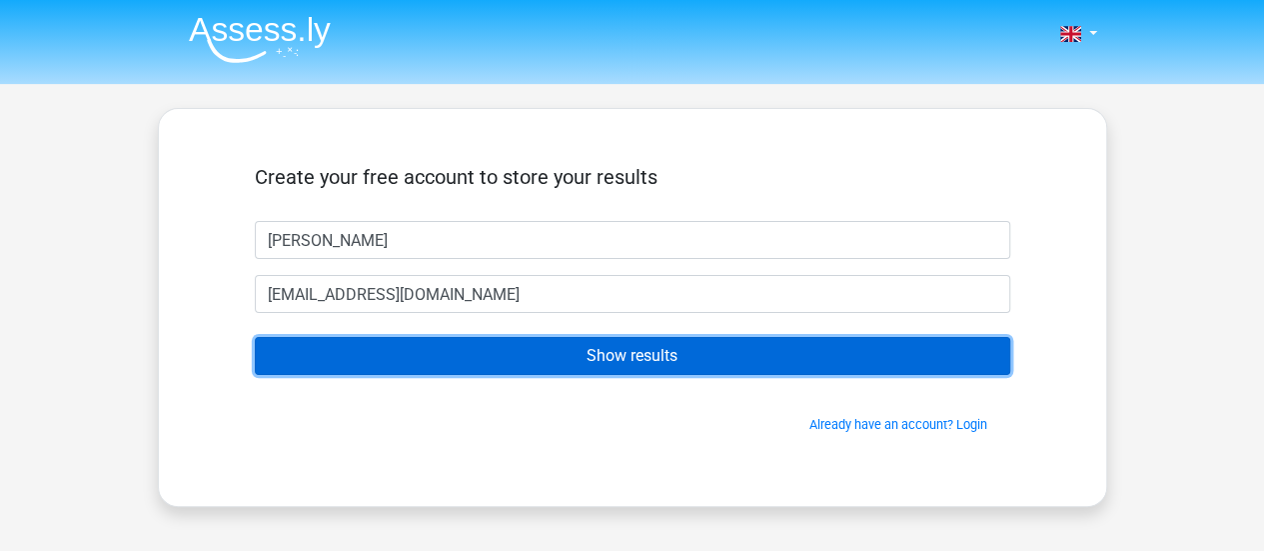
click at [422, 369] on input "Show results" at bounding box center [633, 356] width 756 height 38
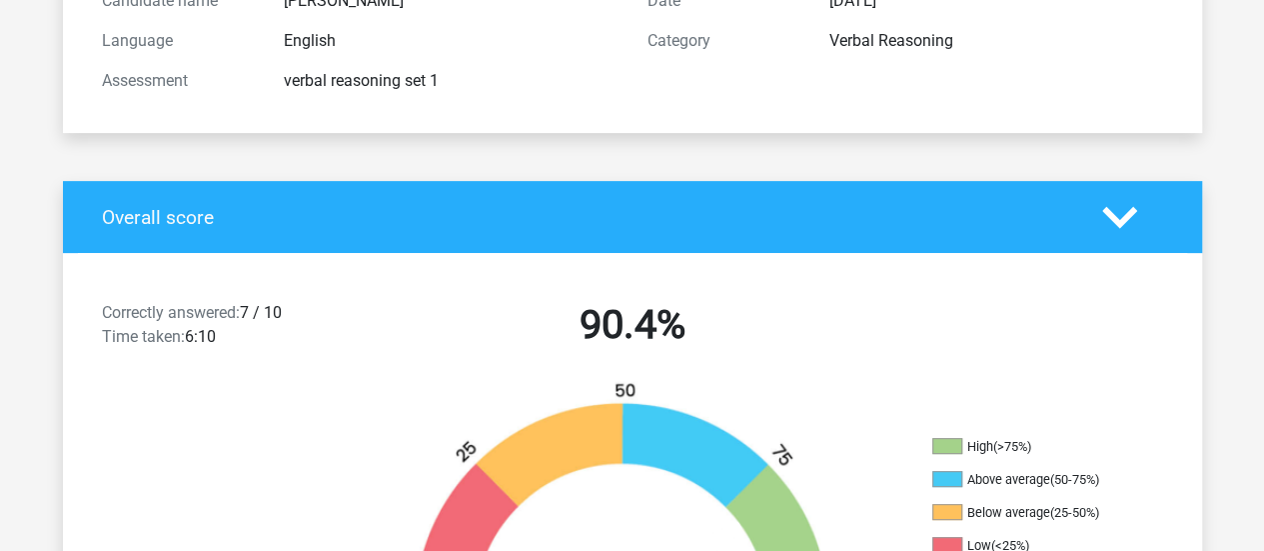
scroll to position [176, 0]
